Goal: Information Seeking & Learning: Learn about a topic

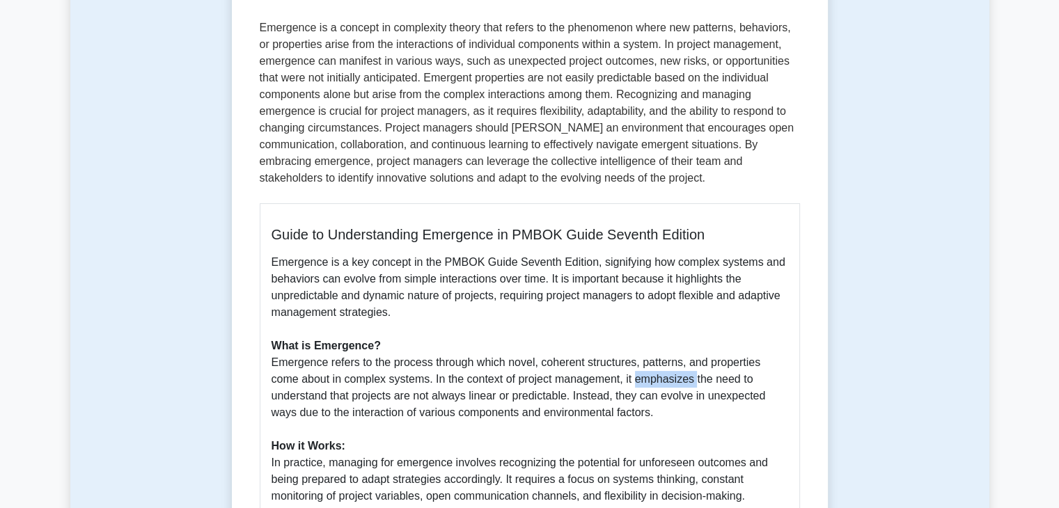
scroll to position [214, 0]
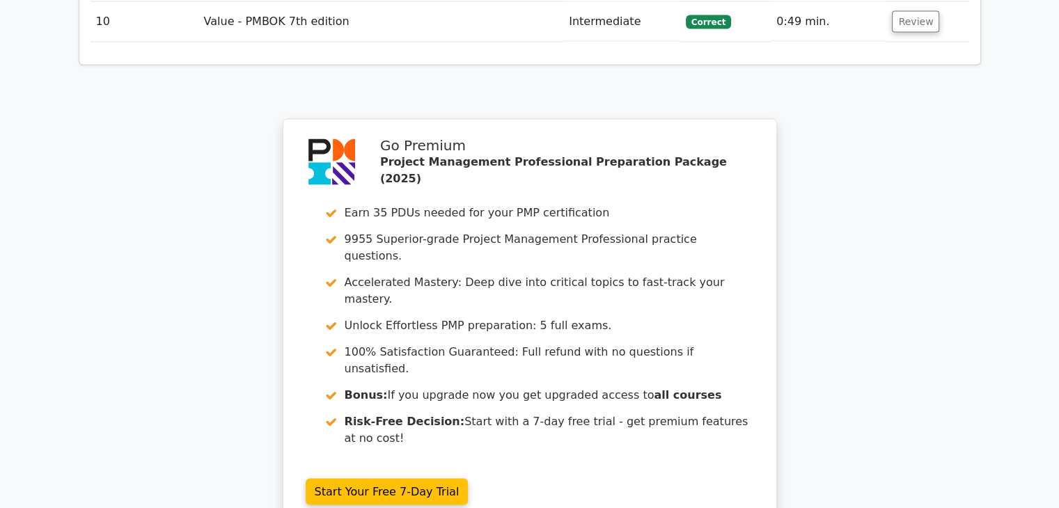
scroll to position [2803, 0]
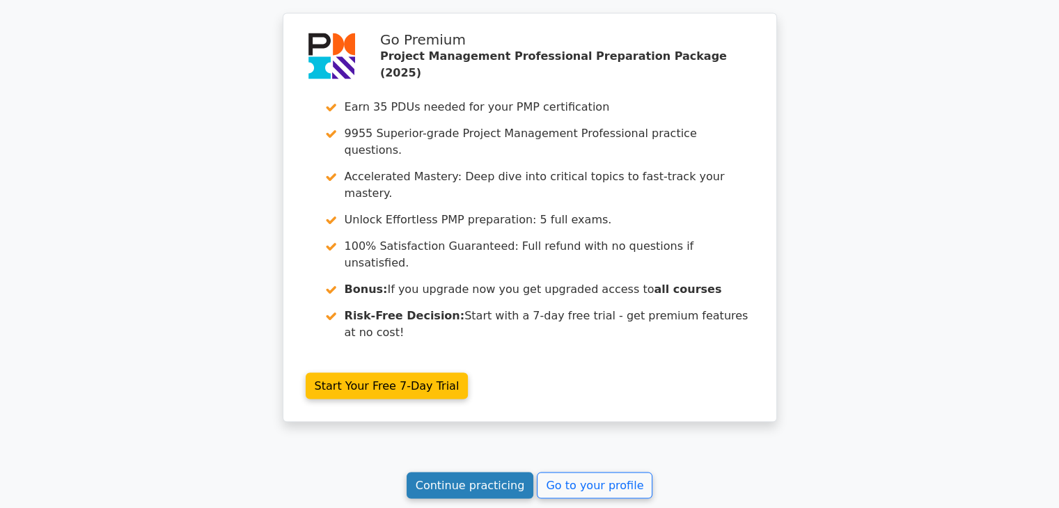
click at [457, 473] on link "Continue practicing" at bounding box center [469, 486] width 127 height 26
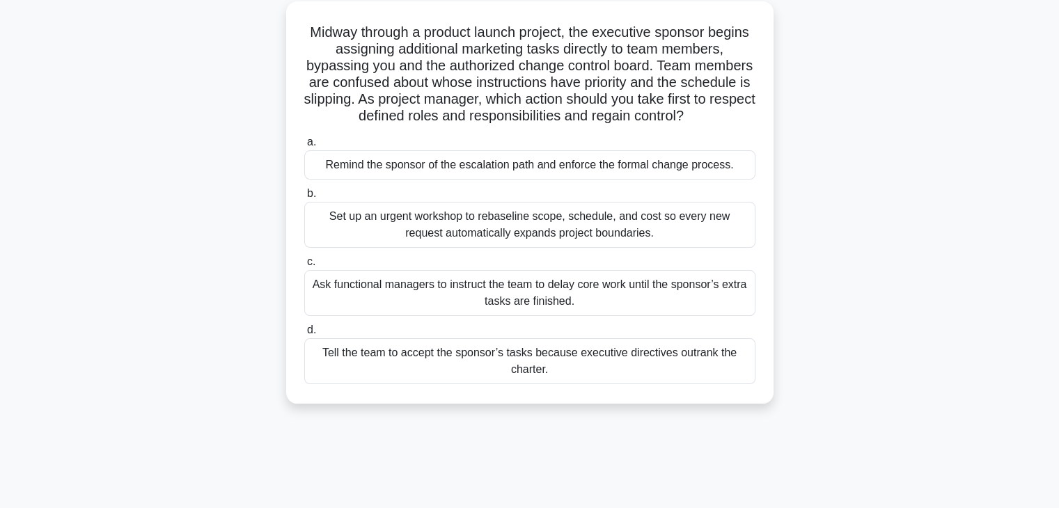
scroll to position [84, 0]
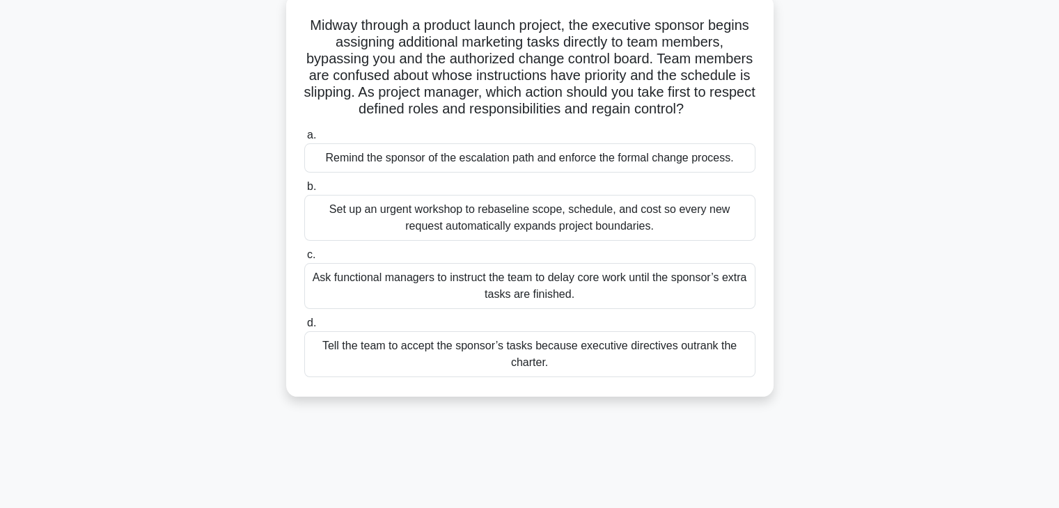
click at [583, 225] on div "Set up an urgent workshop to rebaseline scope, schedule, and cost so every new …" at bounding box center [529, 218] width 451 height 46
click at [304, 191] on input "b. Set up an urgent workshop to rebaseline scope, schedule, and cost so every n…" at bounding box center [304, 186] width 0 height 9
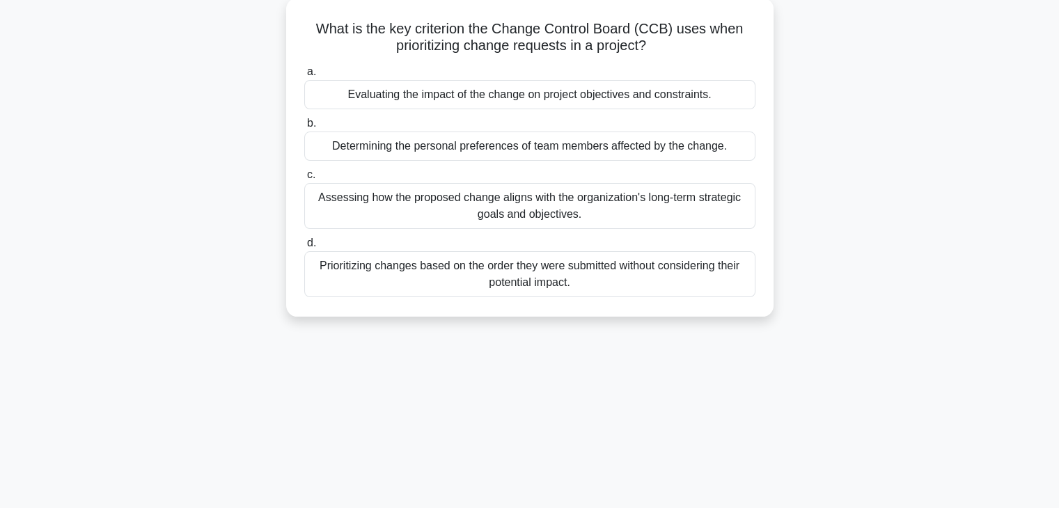
scroll to position [0, 0]
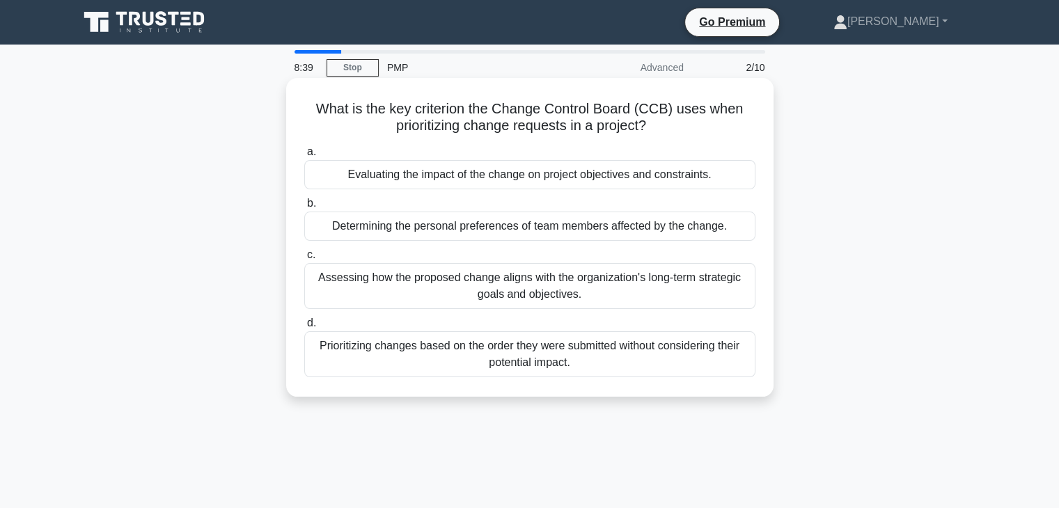
click at [585, 176] on div "Evaluating the impact of the change on project objectives and constraints." at bounding box center [529, 174] width 451 height 29
click at [304, 157] on input "a. Evaluating the impact of the change on project objectives and constraints." at bounding box center [304, 152] width 0 height 9
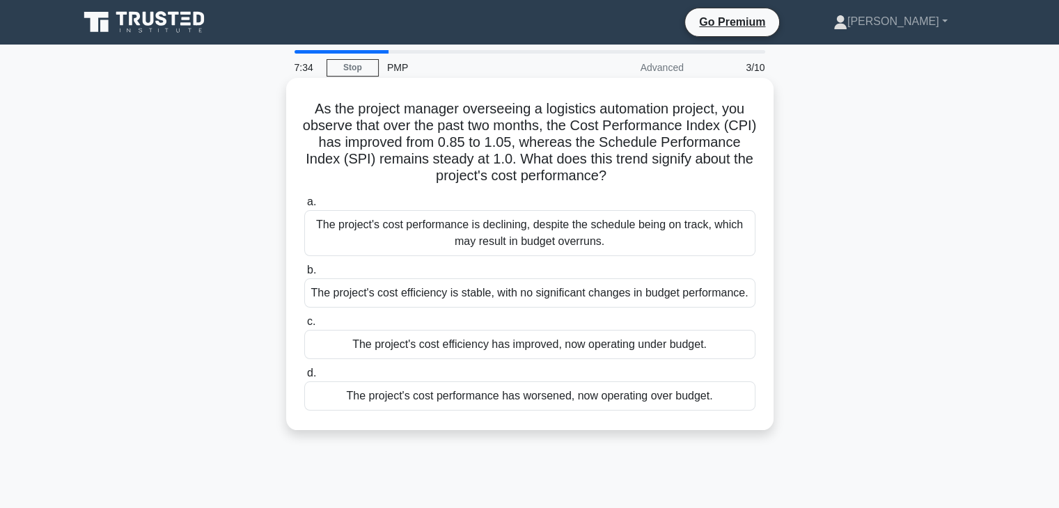
click at [435, 245] on div "The project's cost performance is declining, despite the schedule being on trac…" at bounding box center [529, 233] width 451 height 46
click at [304, 207] on input "a. The project's cost performance is declining, despite the schedule being on t…" at bounding box center [304, 202] width 0 height 9
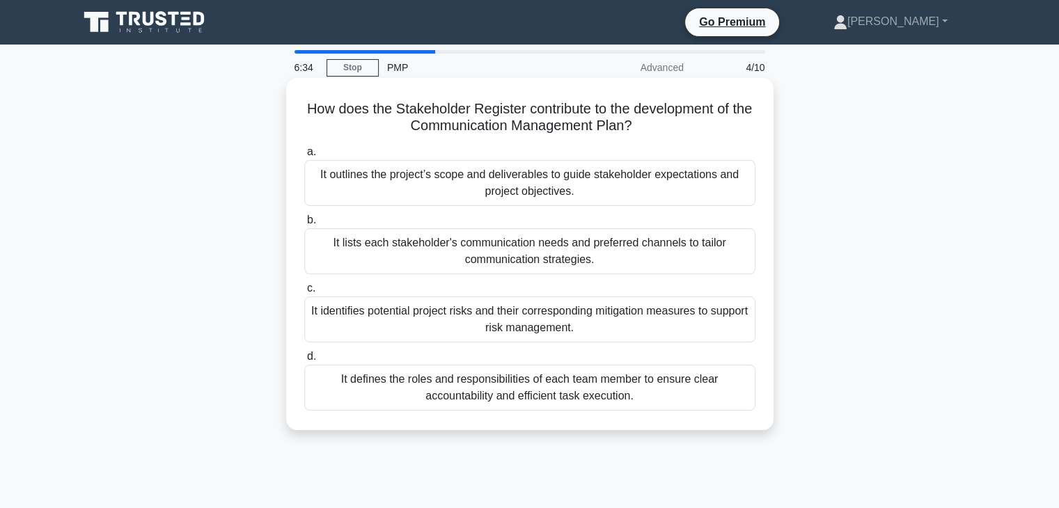
click at [507, 262] on div "It lists each stakeholder's communication needs and preferred channels to tailo…" at bounding box center [529, 251] width 451 height 46
click at [304, 225] on input "b. It lists each stakeholder's communication needs and preferred channels to ta…" at bounding box center [304, 220] width 0 height 9
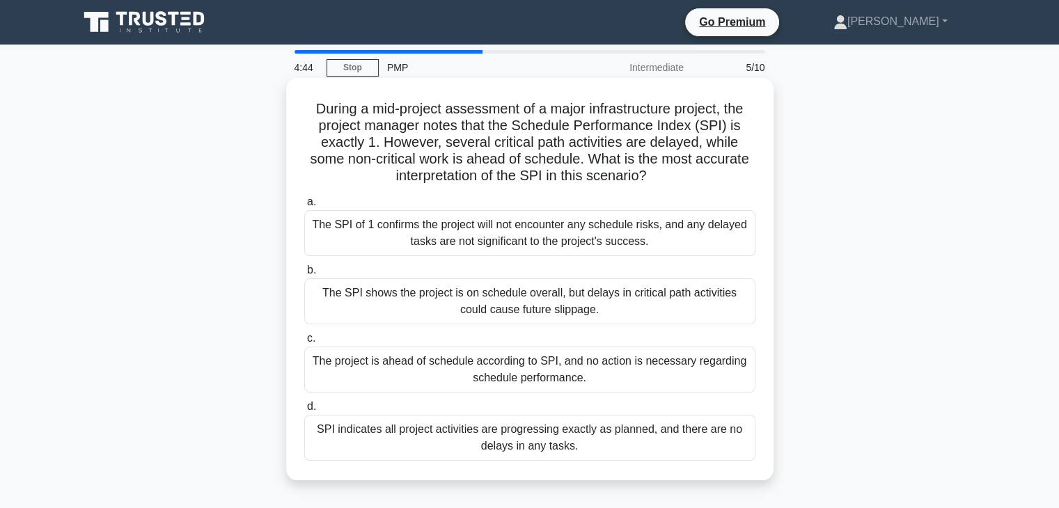
click at [514, 230] on div "The SPI of 1 confirms the project will not encounter any schedule risks, and an…" at bounding box center [529, 233] width 451 height 46
click at [304, 207] on input "a. The SPI of 1 confirms the project will not encounter any schedule risks, and…" at bounding box center [304, 202] width 0 height 9
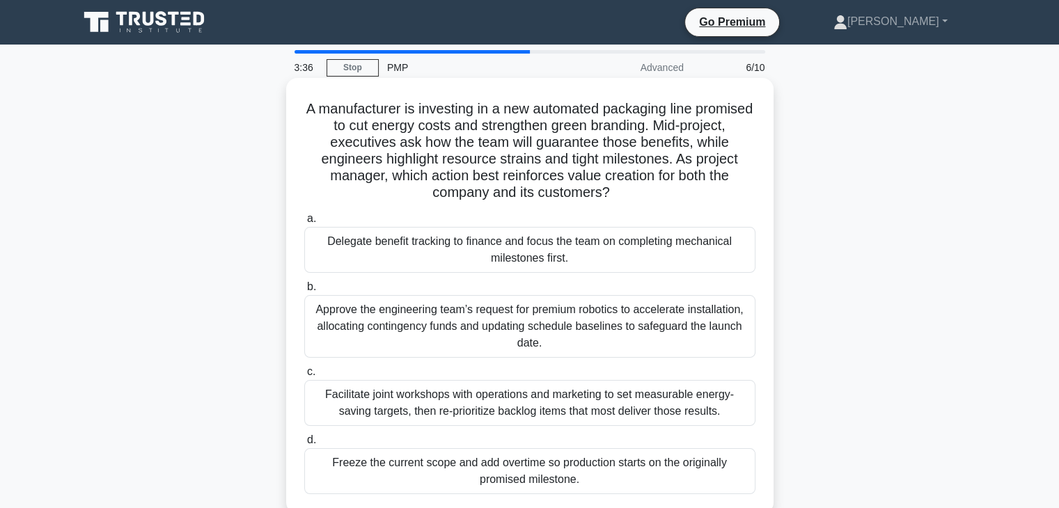
click at [422, 405] on div "Facilitate joint workshops with operations and marketing to set measurable ener…" at bounding box center [529, 403] width 451 height 46
click at [304, 377] on input "c. Facilitate joint workshops with operations and marketing to set measurable e…" at bounding box center [304, 371] width 0 height 9
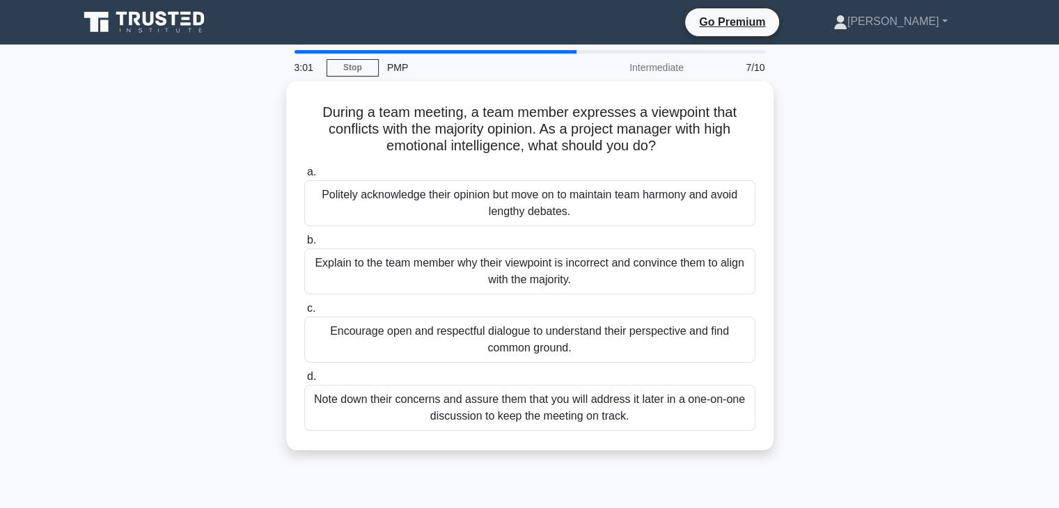
click at [422, 405] on div "Note down their concerns and assure them that you will address it later in a on…" at bounding box center [529, 408] width 451 height 46
click at [304, 381] on input "d. Note down their concerns and assure them that you will address it later in a…" at bounding box center [304, 376] width 0 height 9
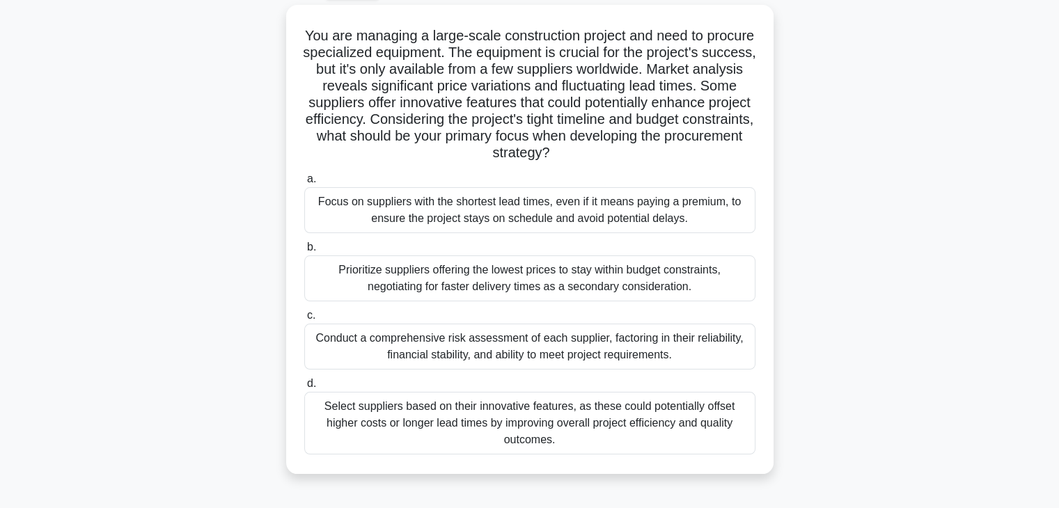
scroll to position [77, 0]
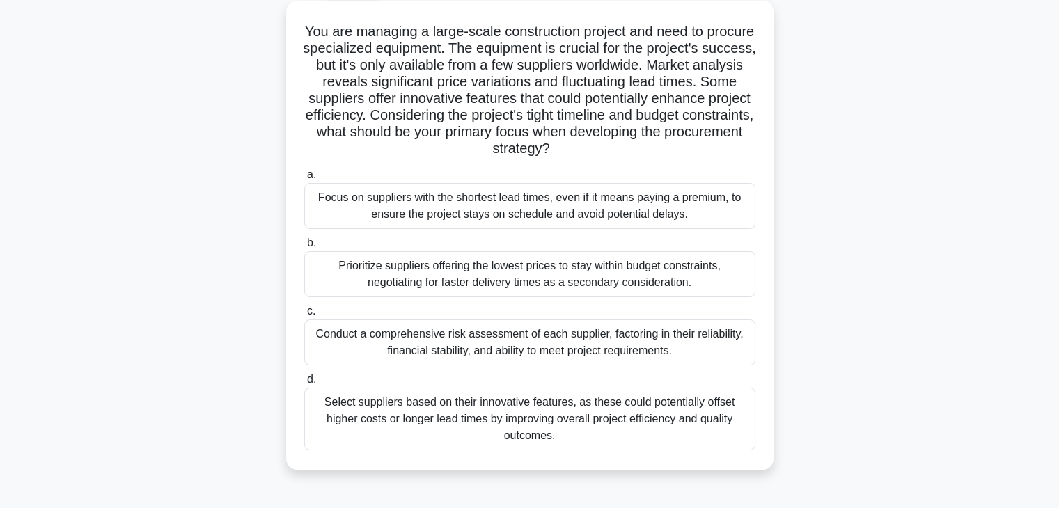
click at [378, 338] on div "Conduct a comprehensive risk assessment of each supplier, factoring in their re…" at bounding box center [529, 342] width 451 height 46
click at [304, 316] on input "c. Conduct a comprehensive risk assessment of each supplier, factoring in their…" at bounding box center [304, 311] width 0 height 9
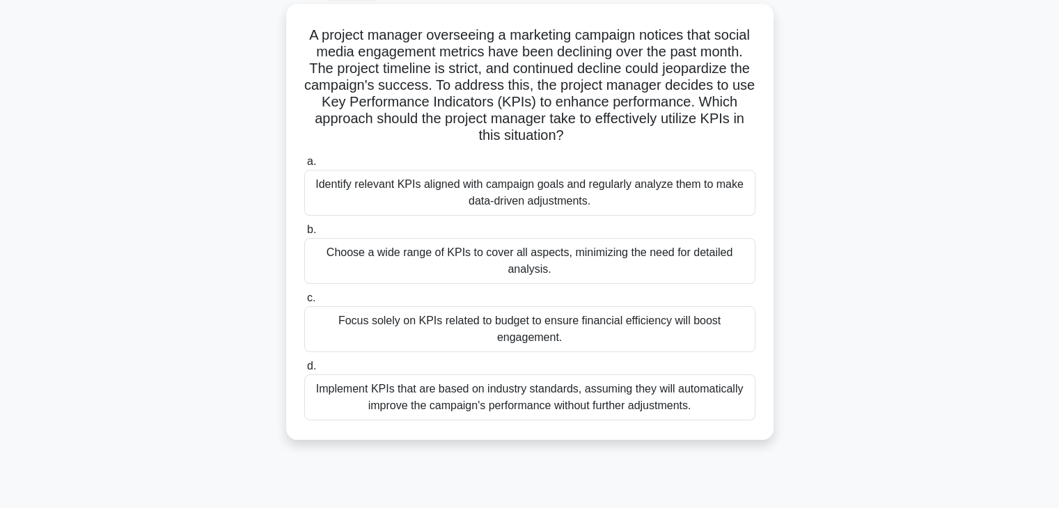
scroll to position [0, 0]
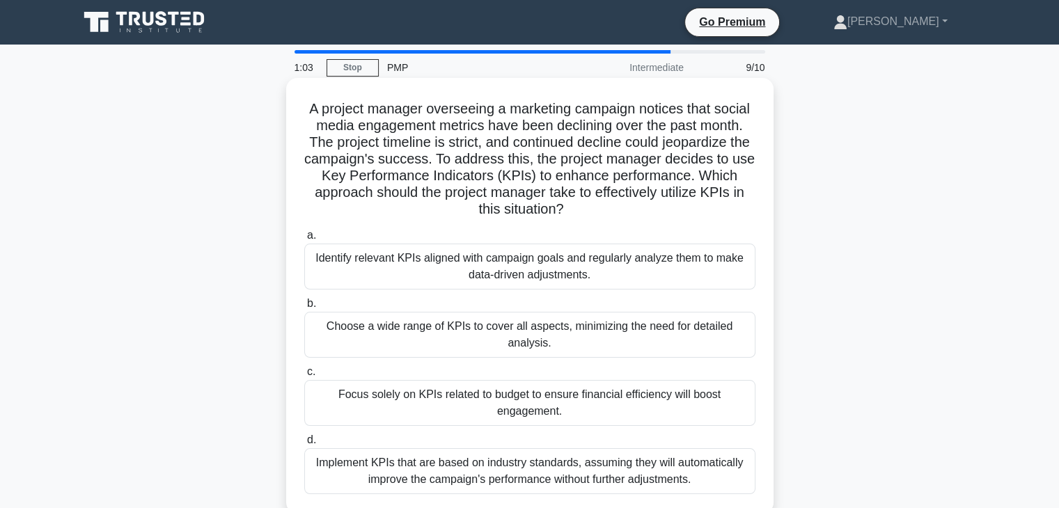
click at [424, 468] on div "Implement KPIs that are based on industry standards, assuming they will automat…" at bounding box center [529, 471] width 451 height 46
click at [304, 445] on input "d. Implement KPIs that are based on industry standards, assuming they will auto…" at bounding box center [304, 440] width 0 height 9
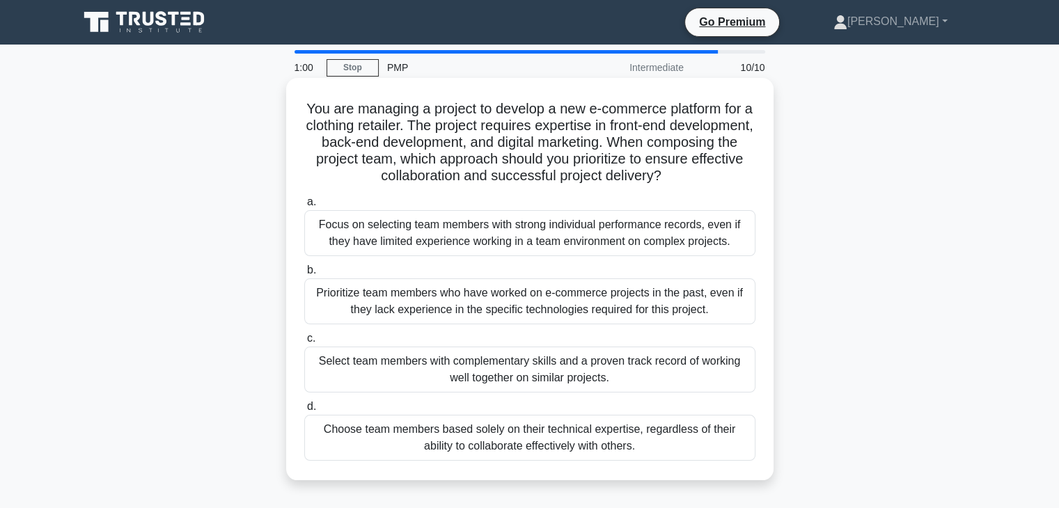
click at [589, 229] on div "Focus on selecting team members with strong individual performance records, eve…" at bounding box center [529, 233] width 451 height 46
click at [304, 207] on input "a. Focus on selecting team members with strong individual performance records, …" at bounding box center [304, 202] width 0 height 9
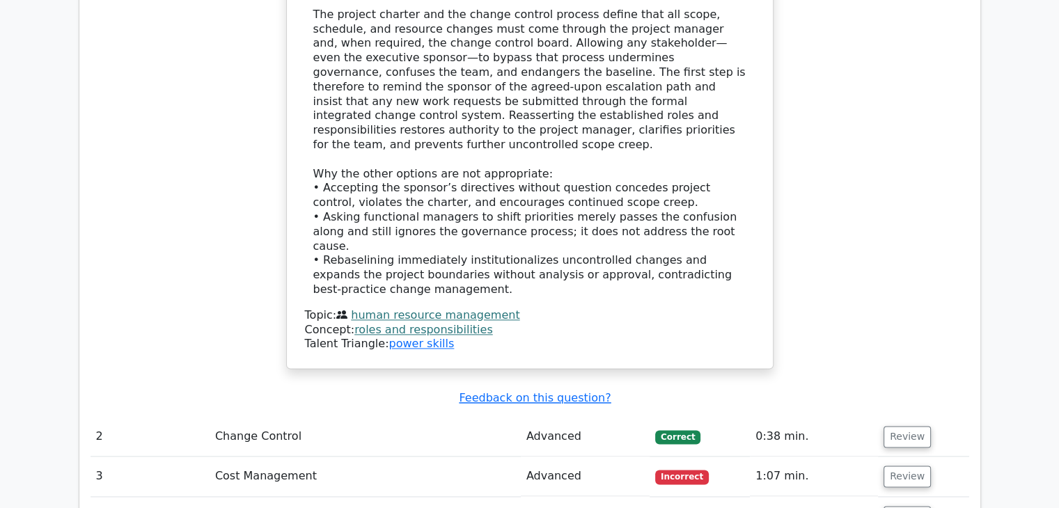
scroll to position [1799, 0]
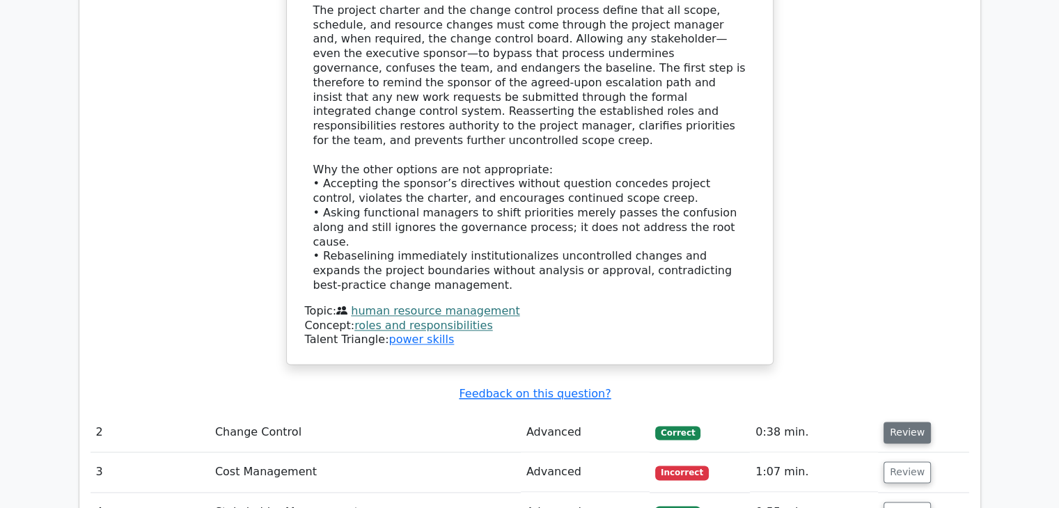
click at [891, 422] on button "Review" at bounding box center [906, 433] width 47 height 22
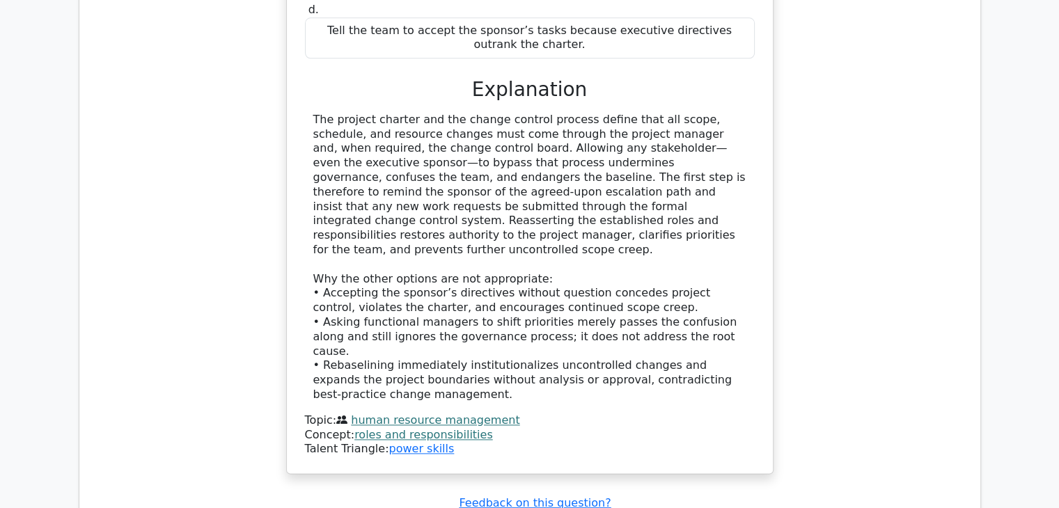
scroll to position [1689, 0]
